Goal: Communication & Community: Connect with others

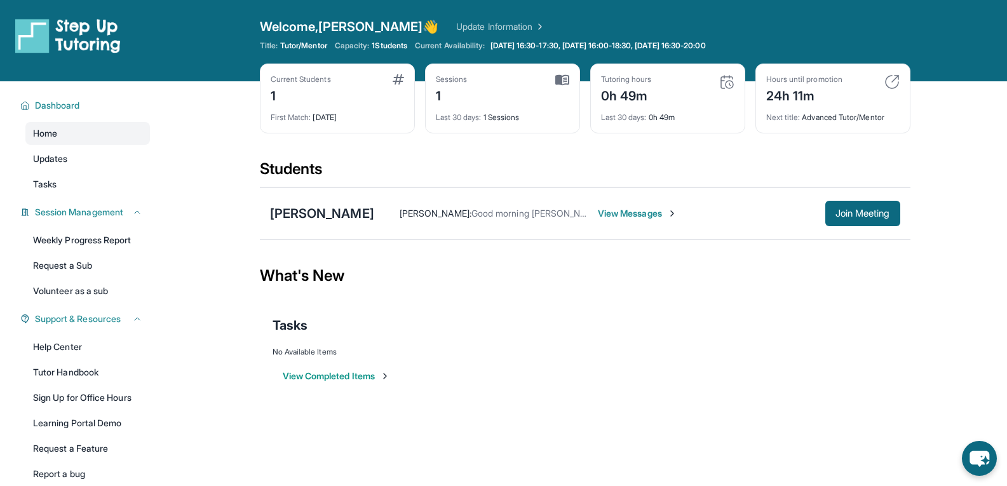
click at [630, 215] on span "View Messages" at bounding box center [637, 213] width 79 height 13
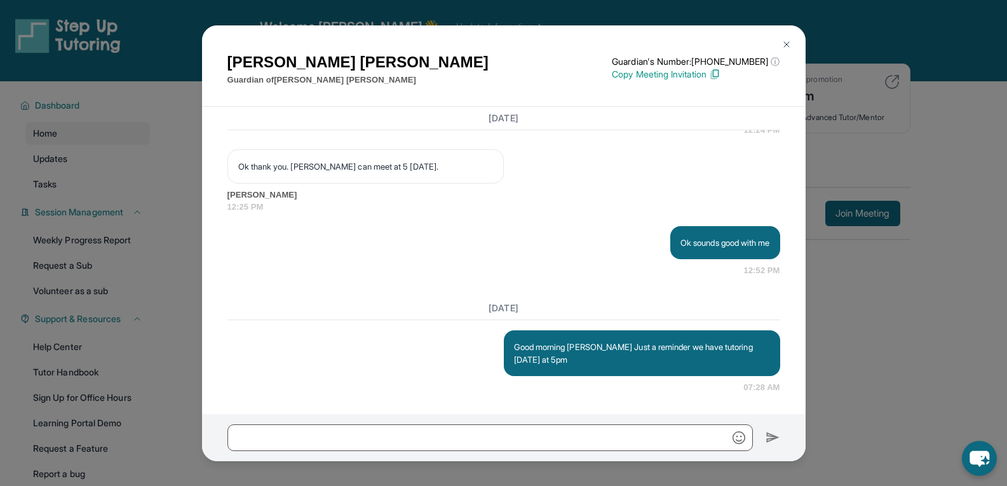
scroll to position [81, 0]
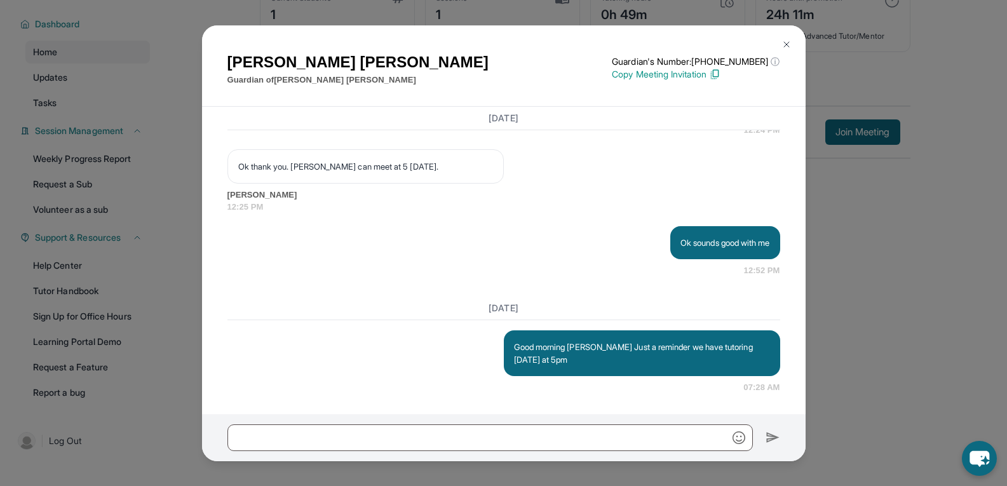
click at [865, 261] on div "Rosalinda Savercool Guardian of Wendy Savercool Guardian's Number: +14027994533…" at bounding box center [503, 243] width 1007 height 486
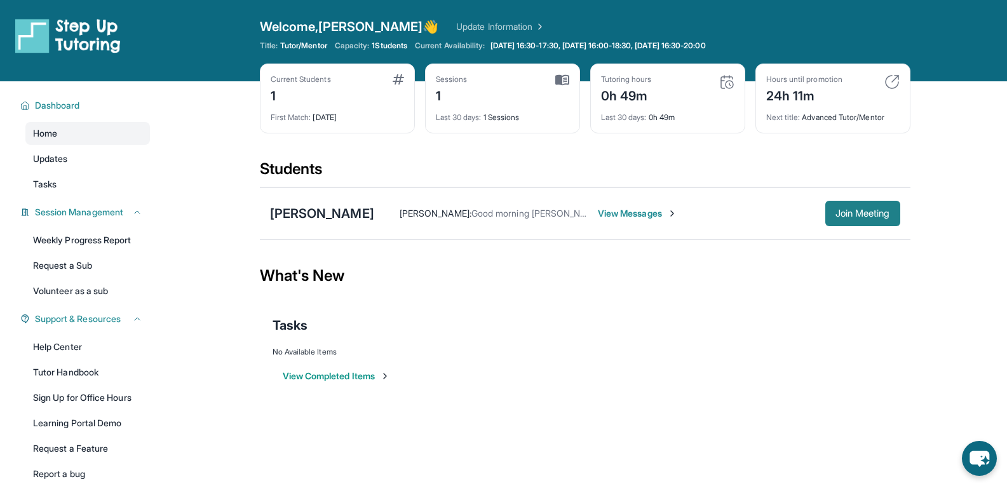
click at [855, 212] on span "Join Meeting" at bounding box center [863, 214] width 55 height 8
